Goal: Information Seeking & Learning: Learn about a topic

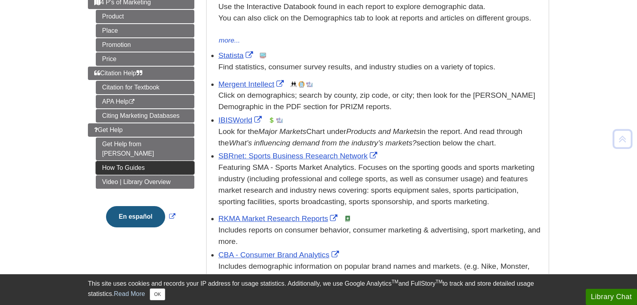
scroll to position [182, 0]
click at [156, 161] on link "How To Guides" at bounding box center [145, 167] width 99 height 13
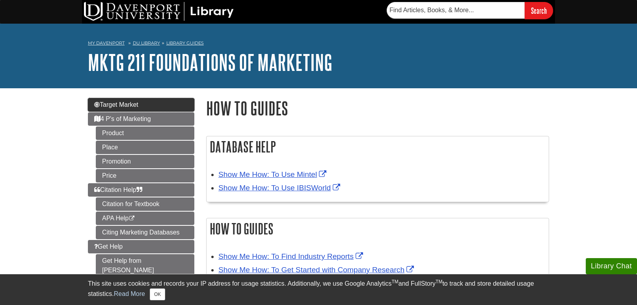
click at [169, 101] on link "Target Market" at bounding box center [141, 104] width 106 height 13
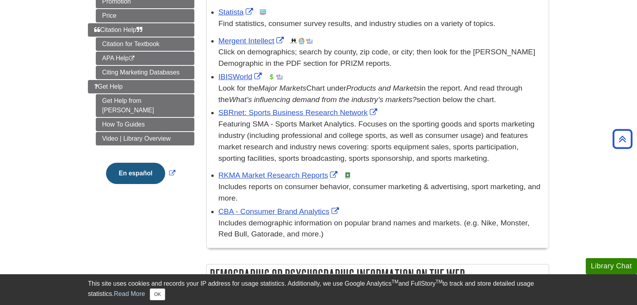
scroll to position [228, 0]
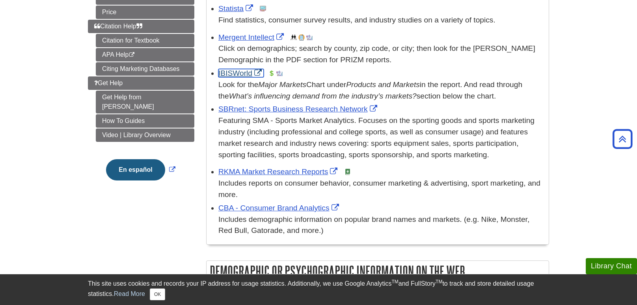
click at [244, 74] on link "IBISWorld" at bounding box center [240, 73] width 45 height 8
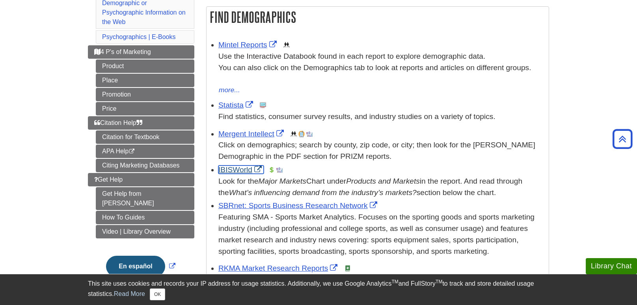
scroll to position [134, 0]
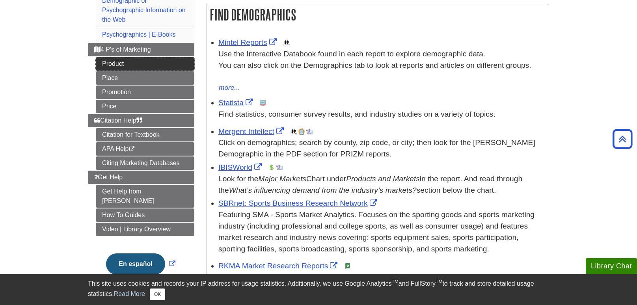
click at [145, 67] on link "Product" at bounding box center [145, 63] width 99 height 13
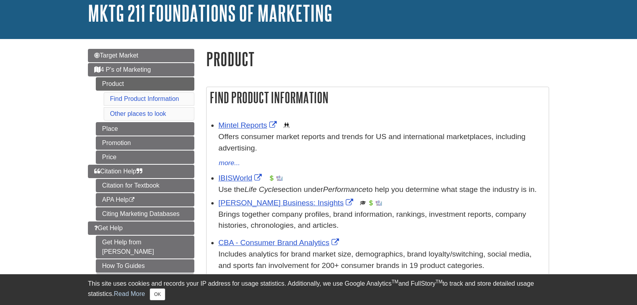
scroll to position [127, 0]
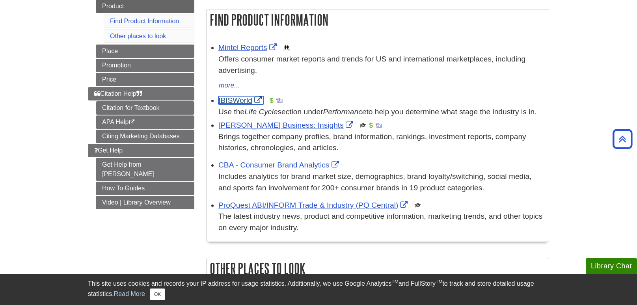
click at [244, 99] on link "IBISWorld" at bounding box center [240, 100] width 45 height 8
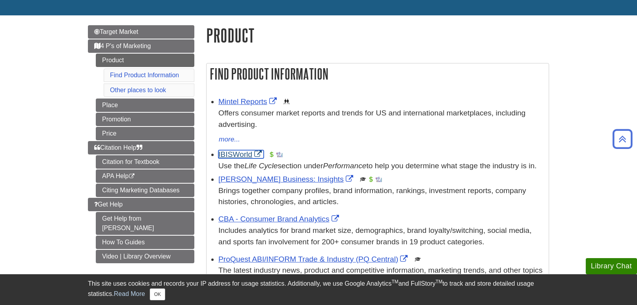
scroll to position [72, 0]
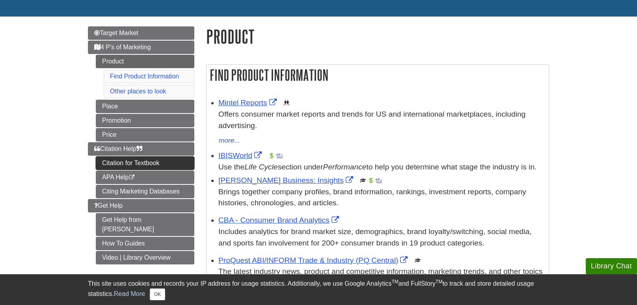
click at [160, 162] on link "Citation for Textbook" at bounding box center [145, 163] width 99 height 13
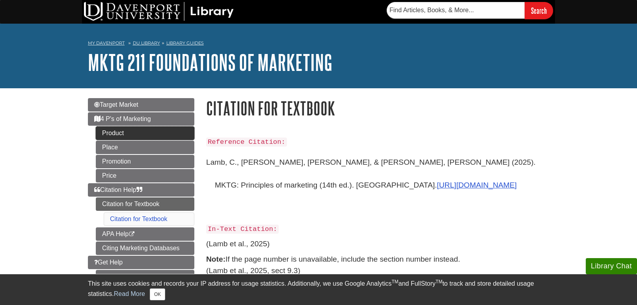
click at [168, 136] on link "Product" at bounding box center [145, 133] width 99 height 13
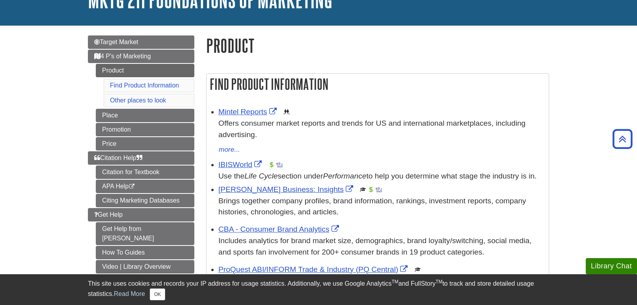
scroll to position [17, 0]
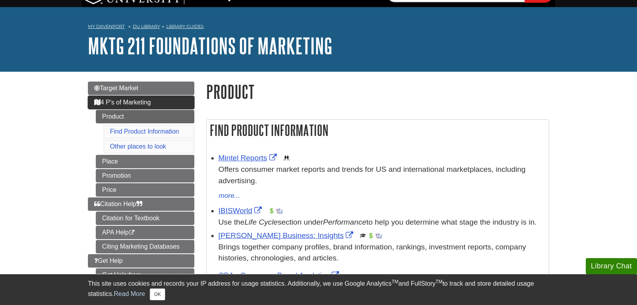
click at [185, 107] on link "4 P's of Marketing" at bounding box center [141, 102] width 106 height 13
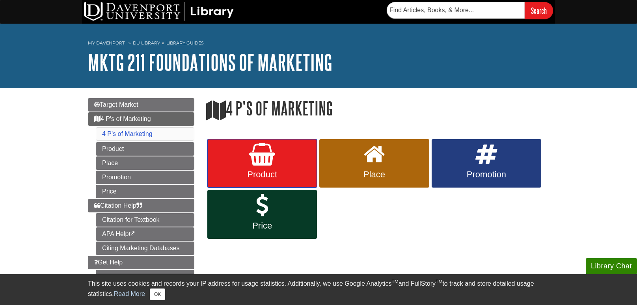
click at [287, 160] on link "Product" at bounding box center [262, 163] width 110 height 49
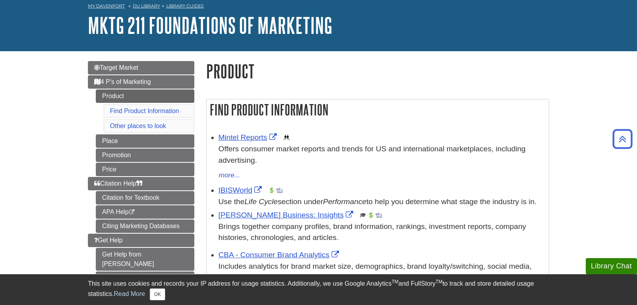
scroll to position [33, 0]
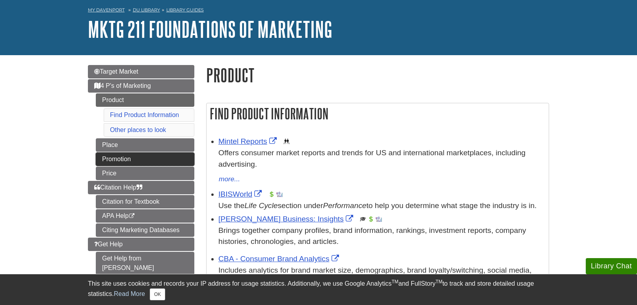
click at [166, 158] on link "Promotion" at bounding box center [145, 159] width 99 height 13
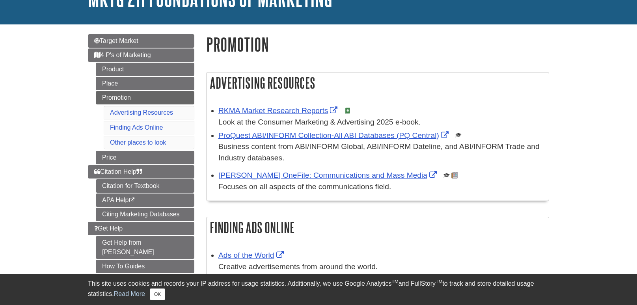
scroll to position [66, 0]
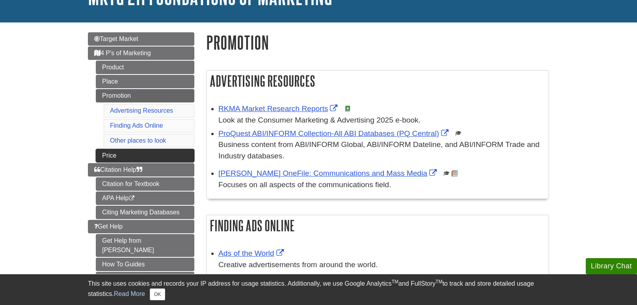
click at [156, 155] on link "Price" at bounding box center [145, 155] width 99 height 13
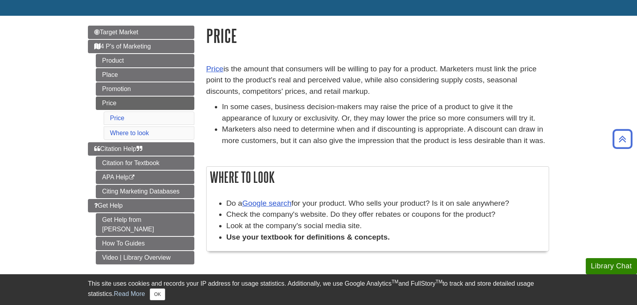
scroll to position [63, 0]
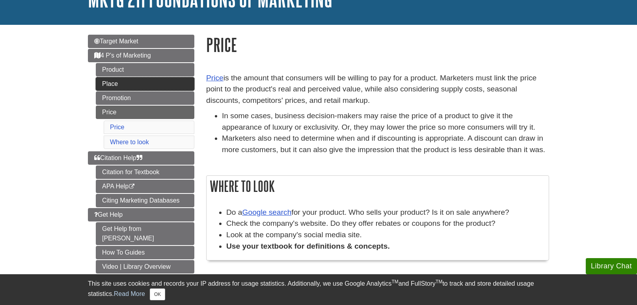
click at [176, 82] on link "Place" at bounding box center [145, 83] width 99 height 13
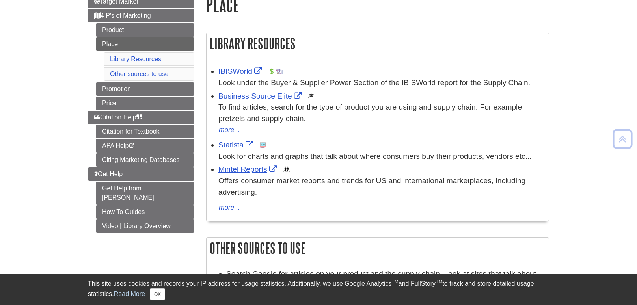
scroll to position [104, 0]
click at [236, 142] on link "Statista" at bounding box center [236, 144] width 37 height 8
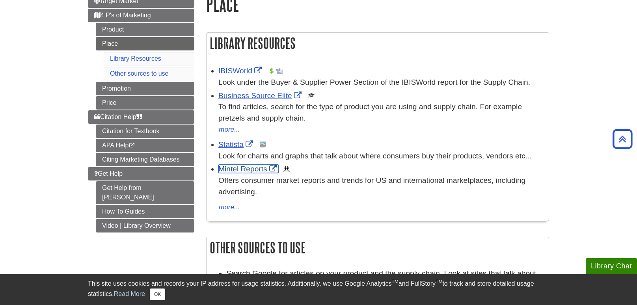
click at [235, 171] on link "Mintel Reports" at bounding box center [248, 169] width 60 height 8
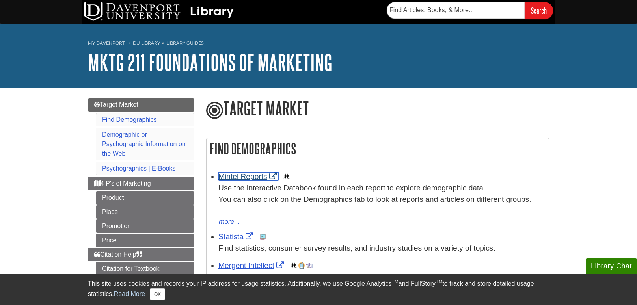
click at [244, 176] on link "Mintel Reports" at bounding box center [248, 176] width 60 height 8
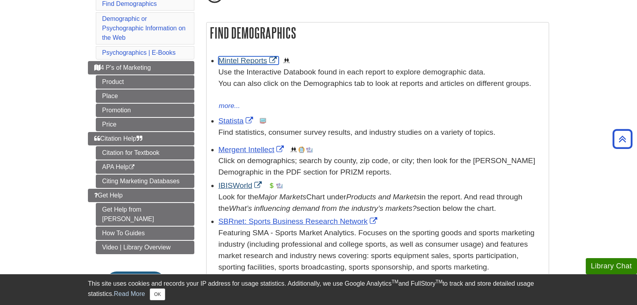
scroll to position [117, 0]
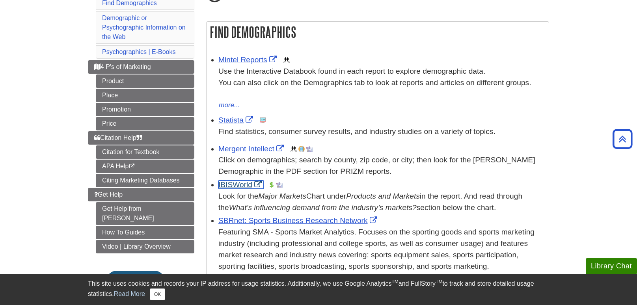
click at [241, 185] on link "IBISWorld" at bounding box center [240, 185] width 45 height 8
click at [160, 240] on link "Video | Library Overview" at bounding box center [145, 246] width 99 height 13
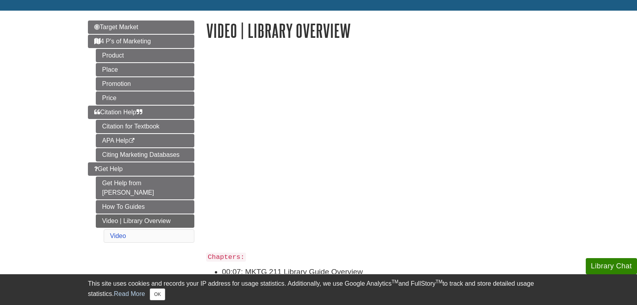
scroll to position [80, 0]
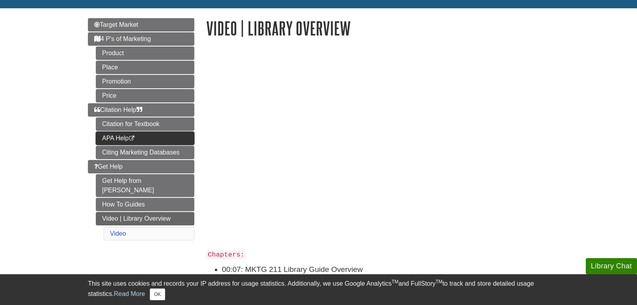
click at [163, 133] on link "APA Help This link opens in a new window" at bounding box center [145, 138] width 99 height 13
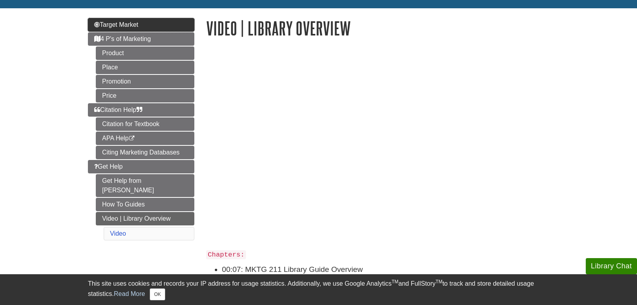
click at [145, 29] on link "Target Market" at bounding box center [141, 24] width 106 height 13
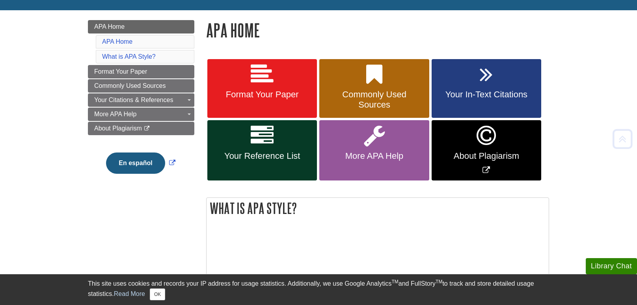
scroll to position [98, 0]
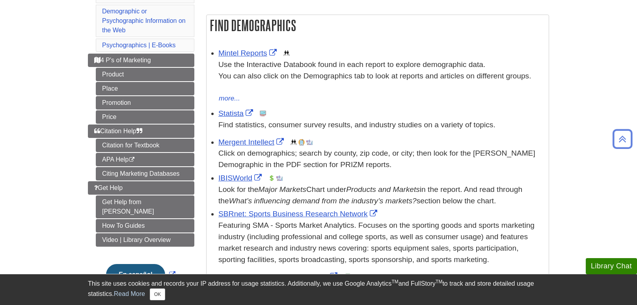
scroll to position [134, 0]
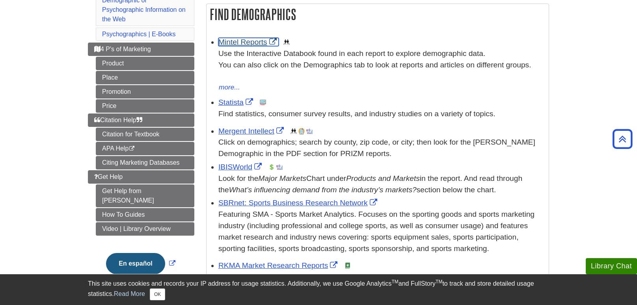
click at [246, 42] on link "Mintel Reports" at bounding box center [248, 42] width 60 height 8
click at [237, 106] on link "Statista" at bounding box center [236, 102] width 37 height 8
click at [233, 164] on link "IBISWorld" at bounding box center [240, 167] width 45 height 8
click at [244, 165] on link "IBISWorld" at bounding box center [240, 167] width 45 height 8
click at [235, 107] on div "Statista This link opens in a new window Find statistics, consumer survey resul…" at bounding box center [381, 108] width 326 height 23
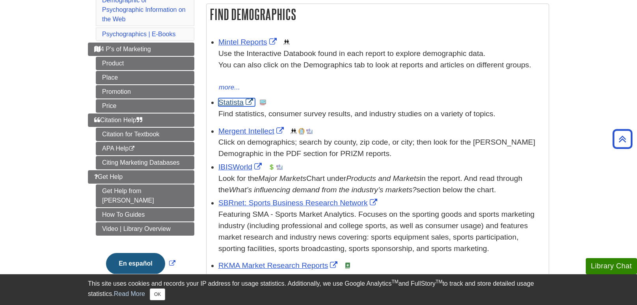
click at [236, 104] on link "Statista" at bounding box center [236, 102] width 37 height 8
click at [253, 41] on link "Mintel Reports" at bounding box center [248, 42] width 60 height 8
